Goal: Book appointment/travel/reservation

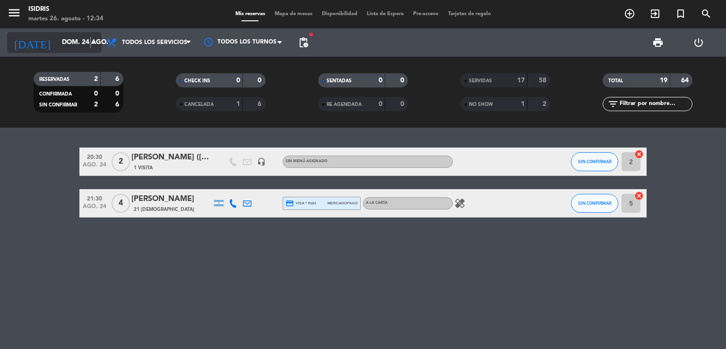
click at [91, 42] on icon "arrow_drop_down" at bounding box center [93, 42] width 11 height 11
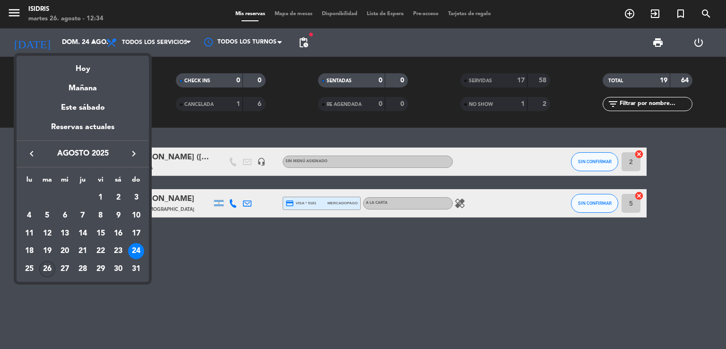
click at [47, 265] on div "26" at bounding box center [47, 269] width 16 height 16
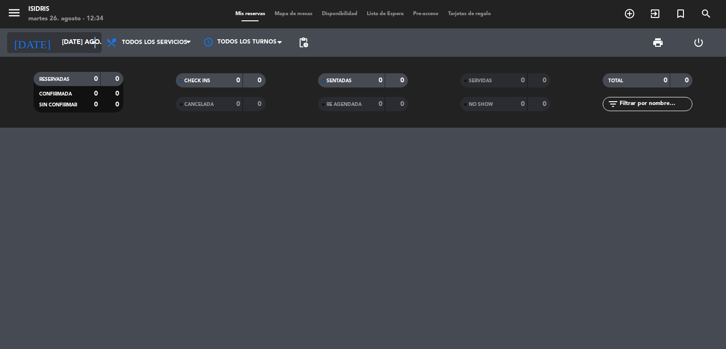
click at [95, 41] on icon "arrow_drop_down" at bounding box center [93, 42] width 11 height 11
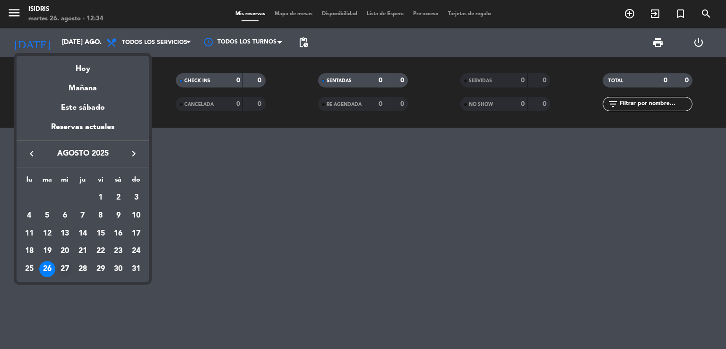
click at [64, 272] on div "27" at bounding box center [65, 269] width 16 height 16
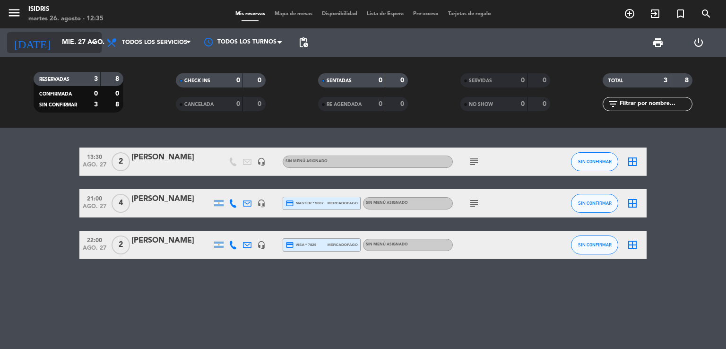
click at [79, 42] on input "mié. 27 ago." at bounding box center [102, 42] width 90 height 17
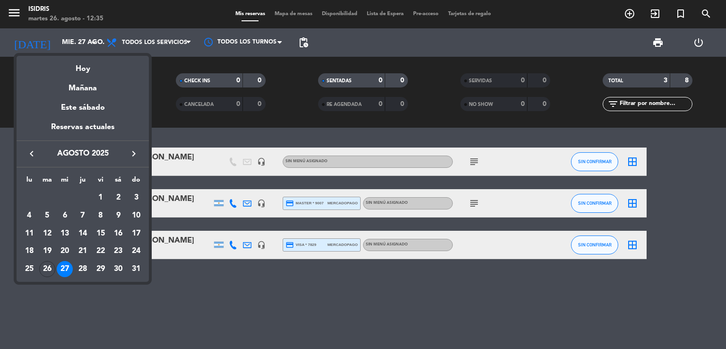
click at [50, 267] on div "26" at bounding box center [47, 269] width 16 height 16
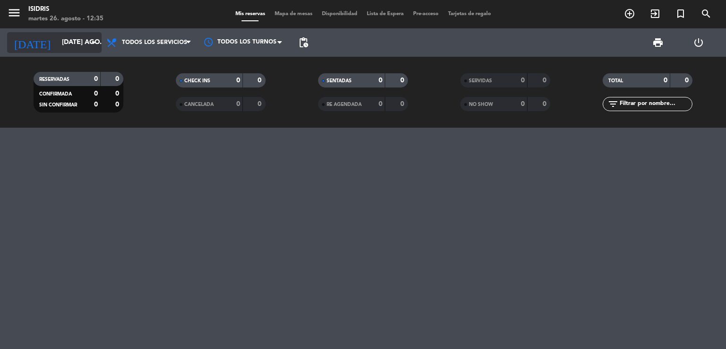
click at [91, 43] on icon "arrow_drop_down" at bounding box center [93, 42] width 11 height 11
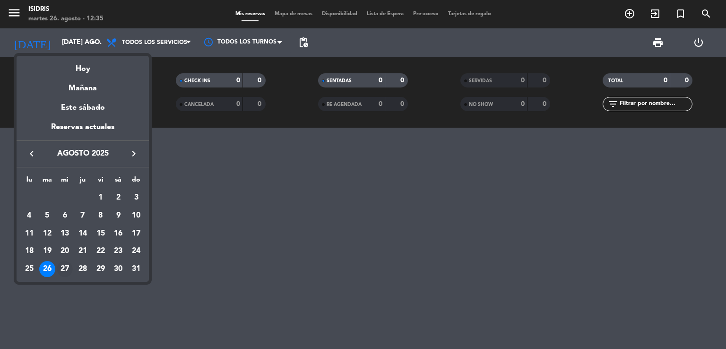
click at [65, 269] on div "27" at bounding box center [65, 269] width 16 height 16
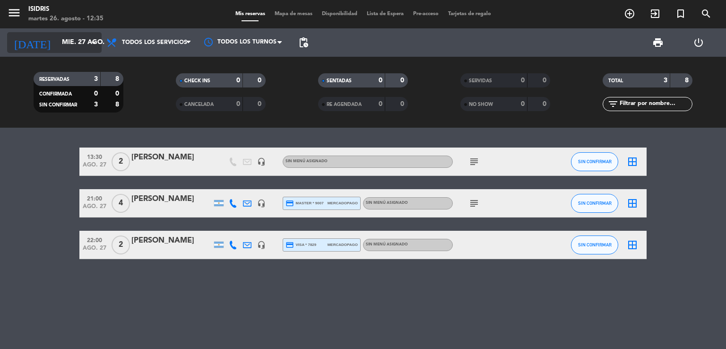
click at [89, 47] on icon "arrow_drop_down" at bounding box center [93, 42] width 11 height 11
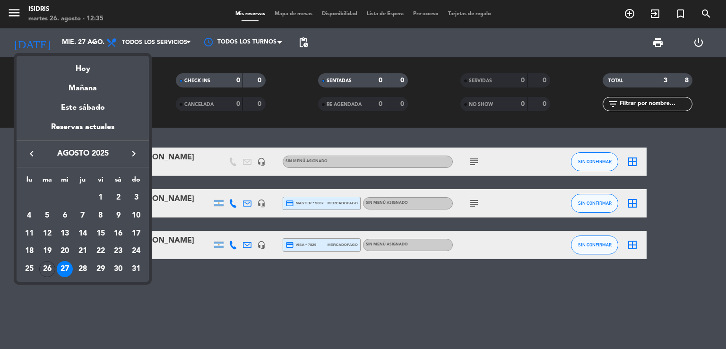
click at [83, 271] on div "28" at bounding box center [83, 269] width 16 height 16
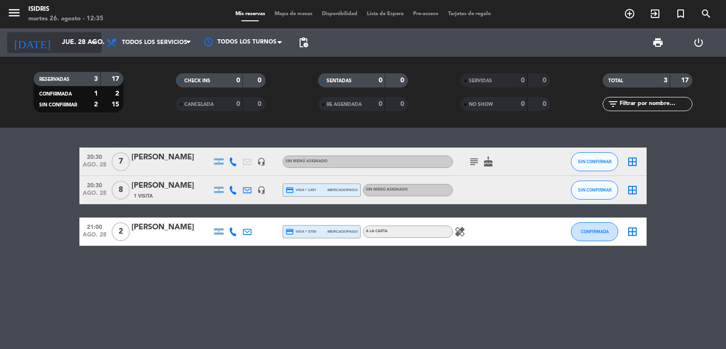
click at [72, 47] on input "jue. 28 ago." at bounding box center [102, 42] width 90 height 17
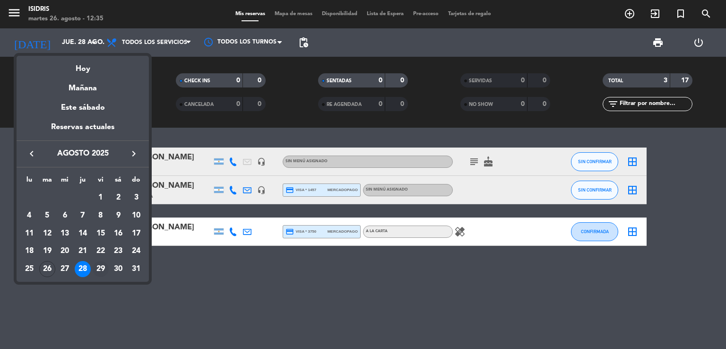
click at [98, 267] on div "29" at bounding box center [101, 269] width 16 height 16
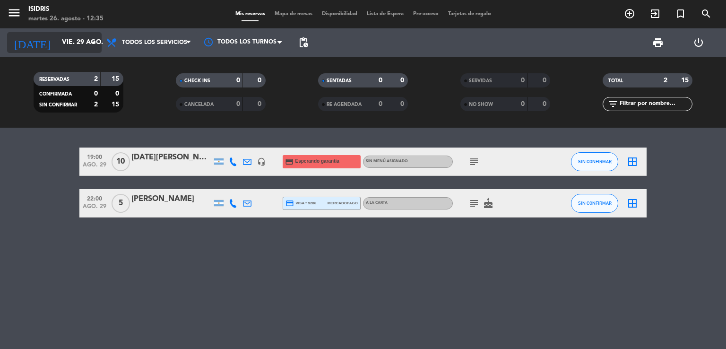
click at [88, 42] on icon "arrow_drop_down" at bounding box center [93, 42] width 11 height 11
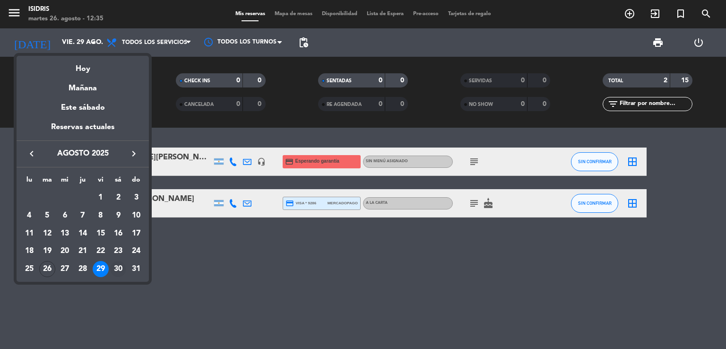
click at [121, 268] on div "30" at bounding box center [118, 269] width 16 height 16
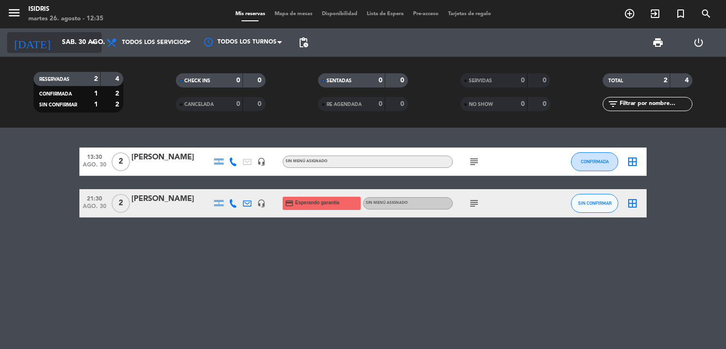
click at [91, 38] on icon "arrow_drop_down" at bounding box center [93, 42] width 11 height 11
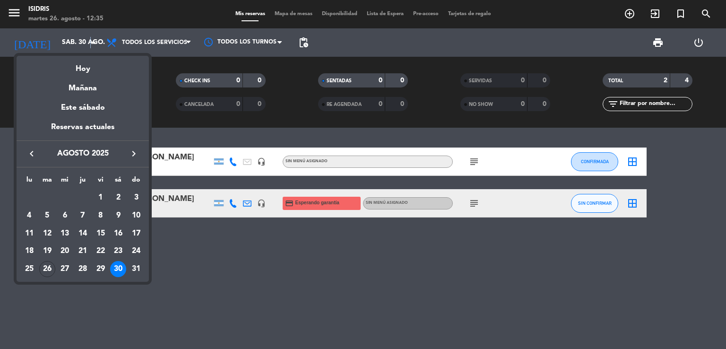
click at [134, 152] on icon "keyboard_arrow_right" at bounding box center [133, 153] width 11 height 11
click at [81, 215] on div "4" at bounding box center [83, 216] width 16 height 16
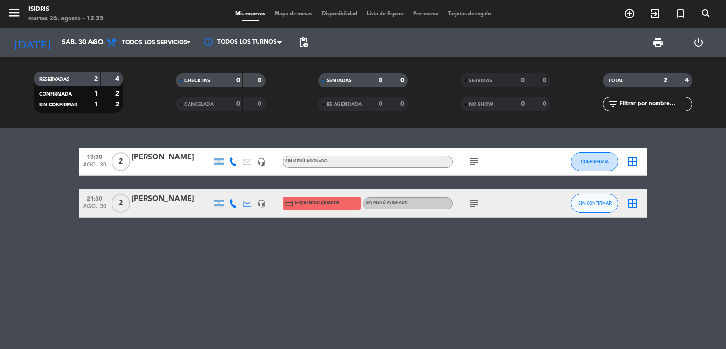
type input "[DEMOGRAPHIC_DATA] [DATE]"
